Goal: Navigation & Orientation: Go to known website

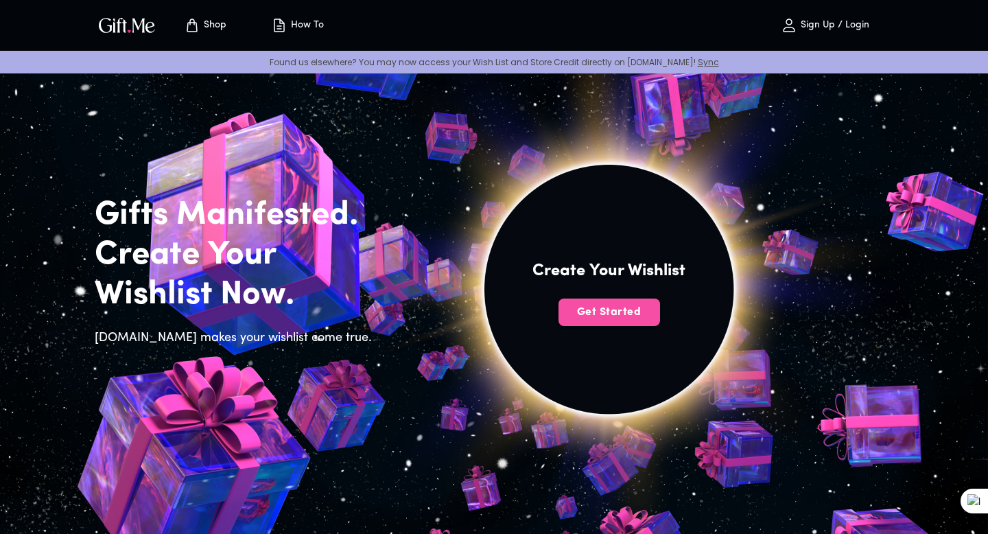
click at [594, 315] on span "Get Started" at bounding box center [609, 312] width 102 height 15
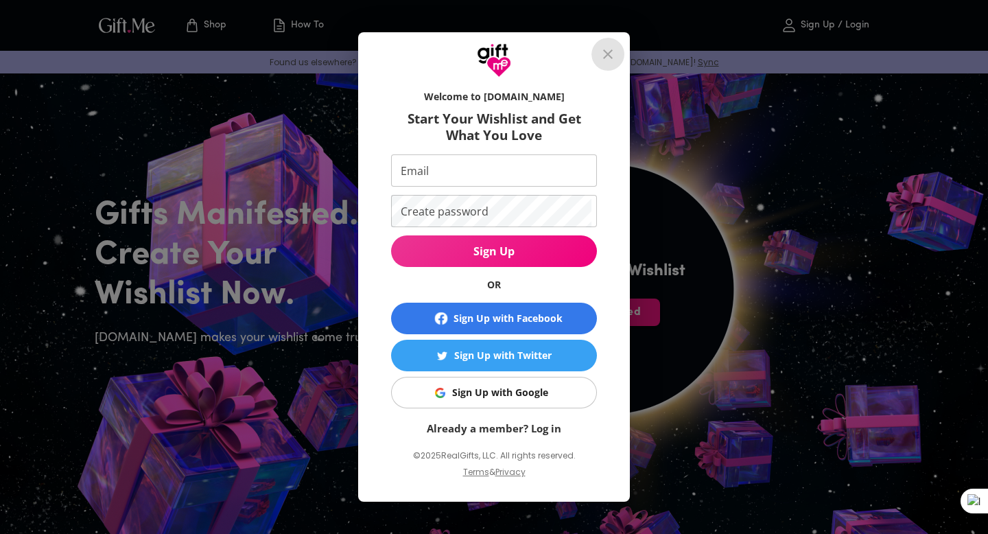
click at [611, 50] on icon "close" at bounding box center [608, 54] width 10 height 10
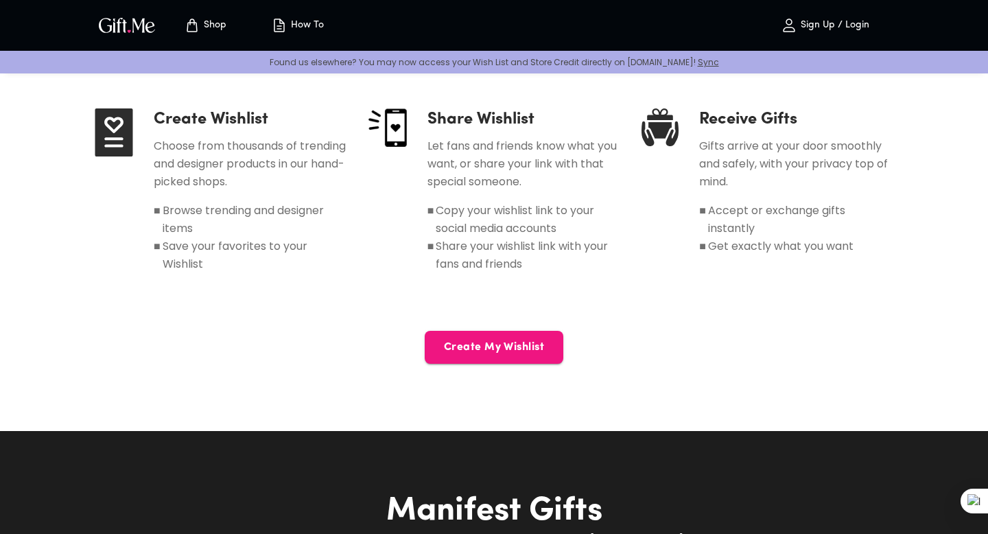
scroll to position [650, 0]
